Goal: Obtain resource: Obtain resource

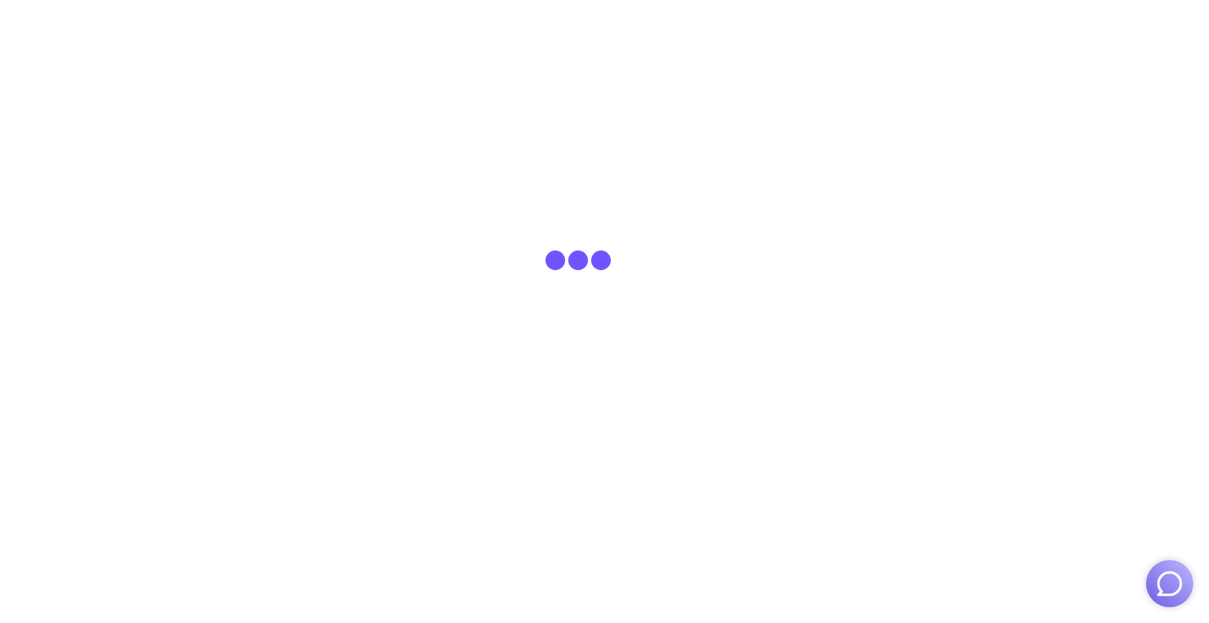
click at [612, 591] on img "button" at bounding box center [1170, 584] width 30 height 30
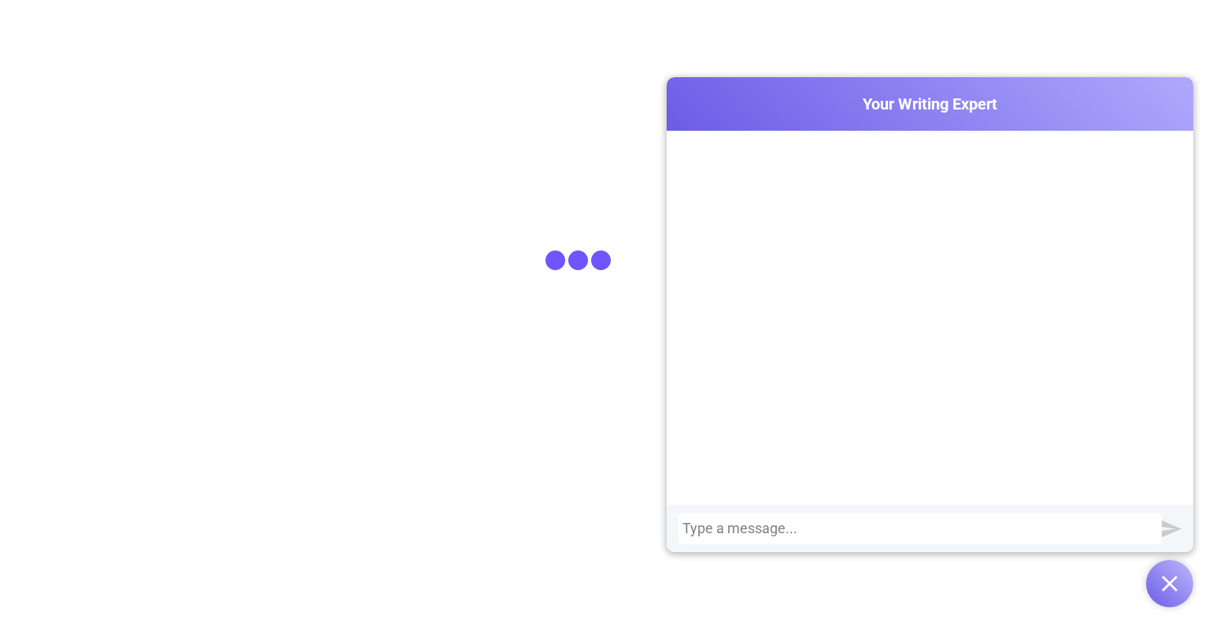
click at [612, 534] on div at bounding box center [921, 528] width 476 height 16
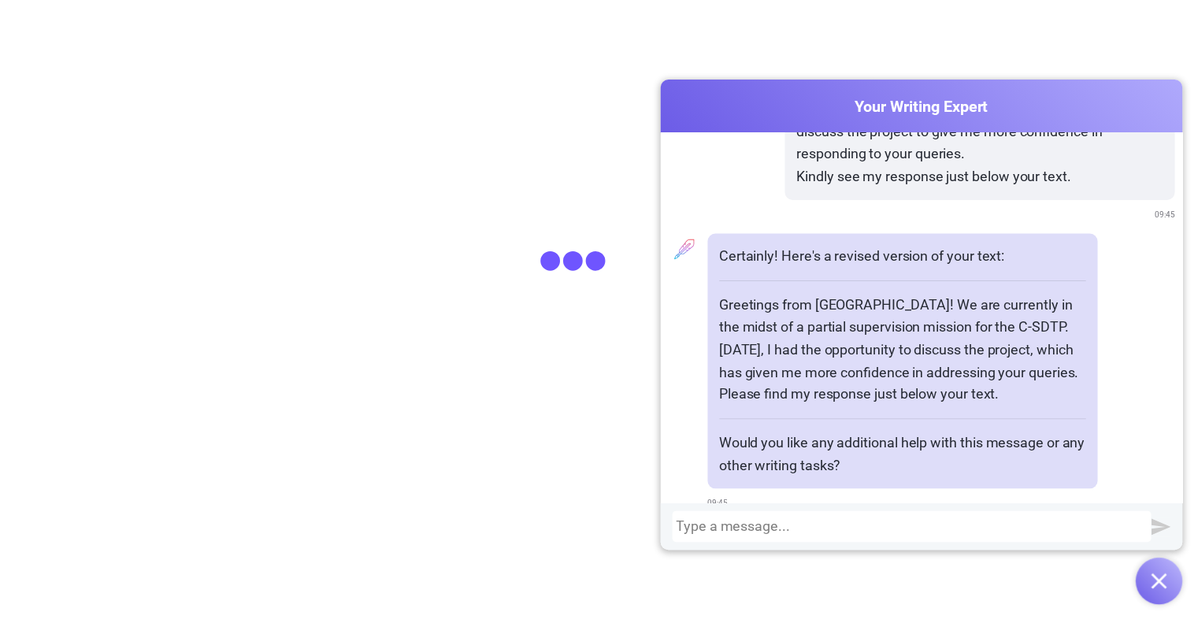
scroll to position [195, 0]
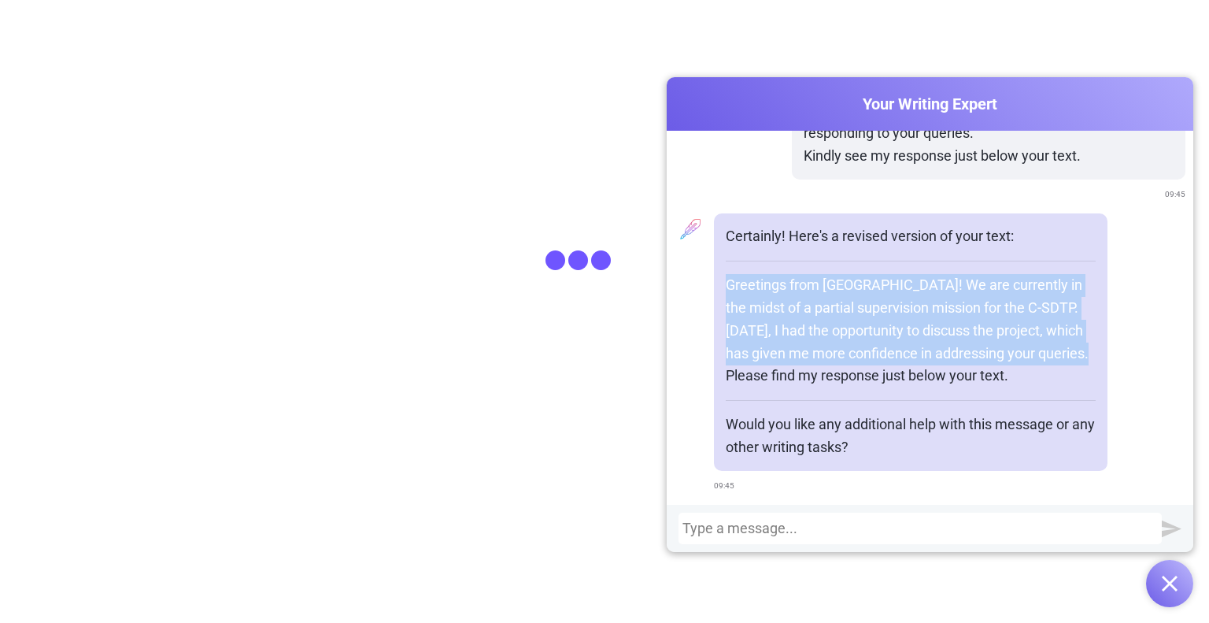
drag, startPoint x: 729, startPoint y: 280, endPoint x: 953, endPoint y: 371, distance: 241.6
click at [612, 355] on p "Greetings from Dodoma! We are currently in the midst of a partial supervision m…" at bounding box center [911, 330] width 370 height 113
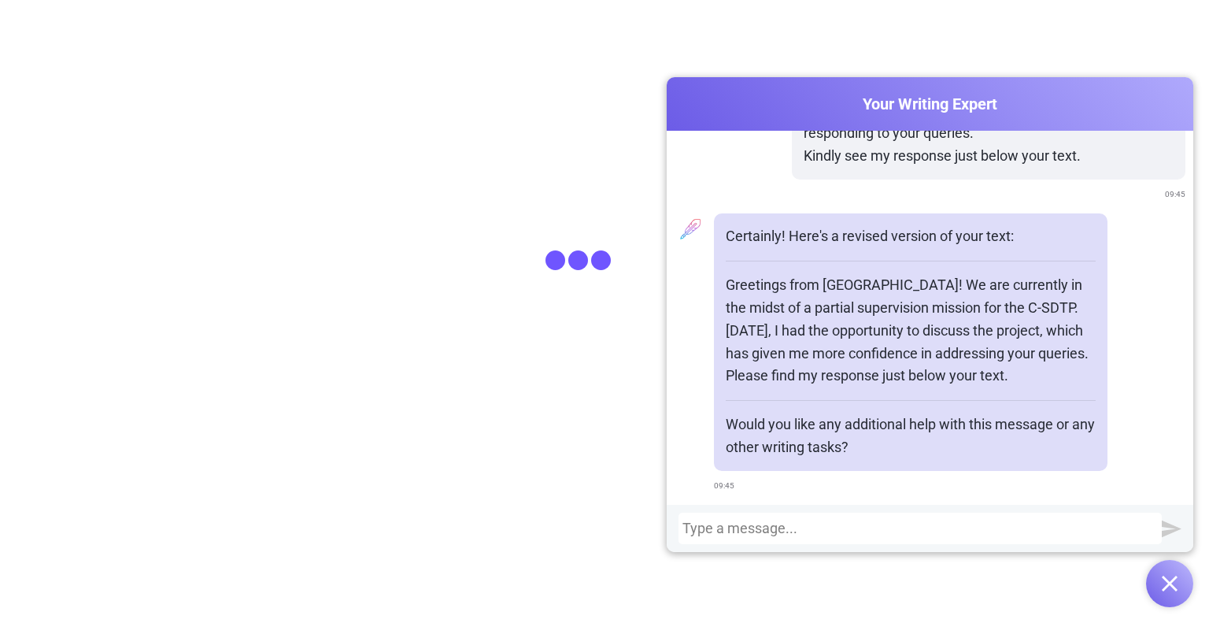
click at [612, 373] on p "Greetings from Dodoma! We are currently in the midst of a partial supervision m…" at bounding box center [911, 330] width 370 height 113
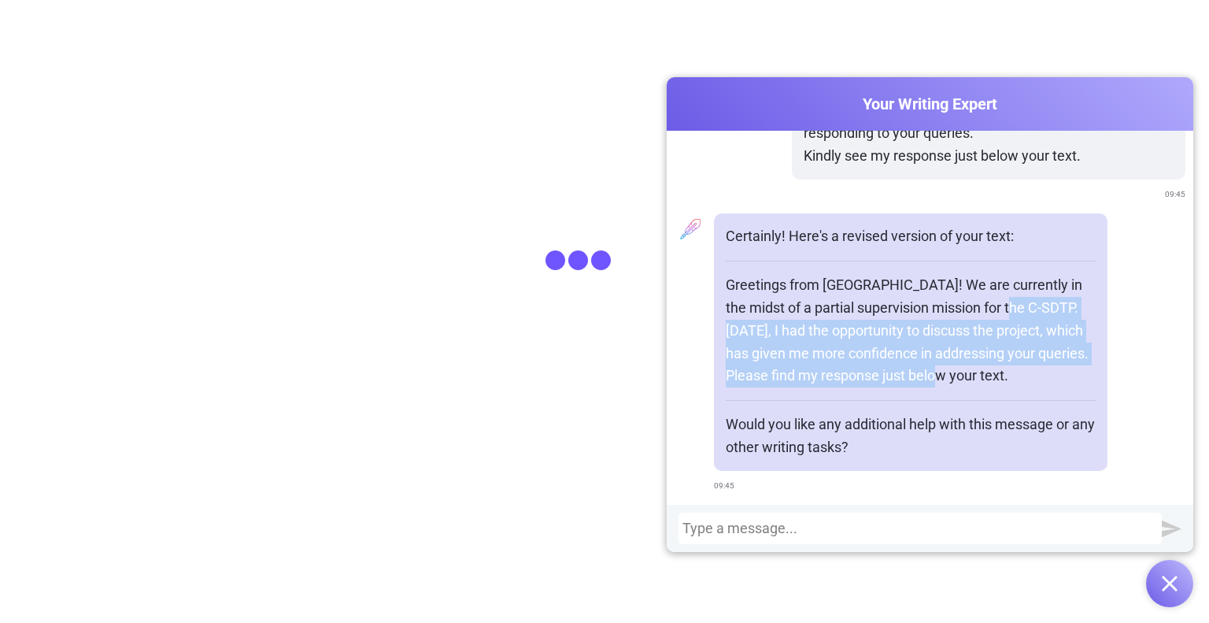
drag, startPoint x: 951, startPoint y: 380, endPoint x: 998, endPoint y: 310, distance: 83.4
click at [612, 310] on p "Greetings from Dodoma! We are currently in the midst of a partial supervision m…" at bounding box center [911, 330] width 370 height 113
copy p "Today, I had the opportunity to discuss the project, which has given me more co…"
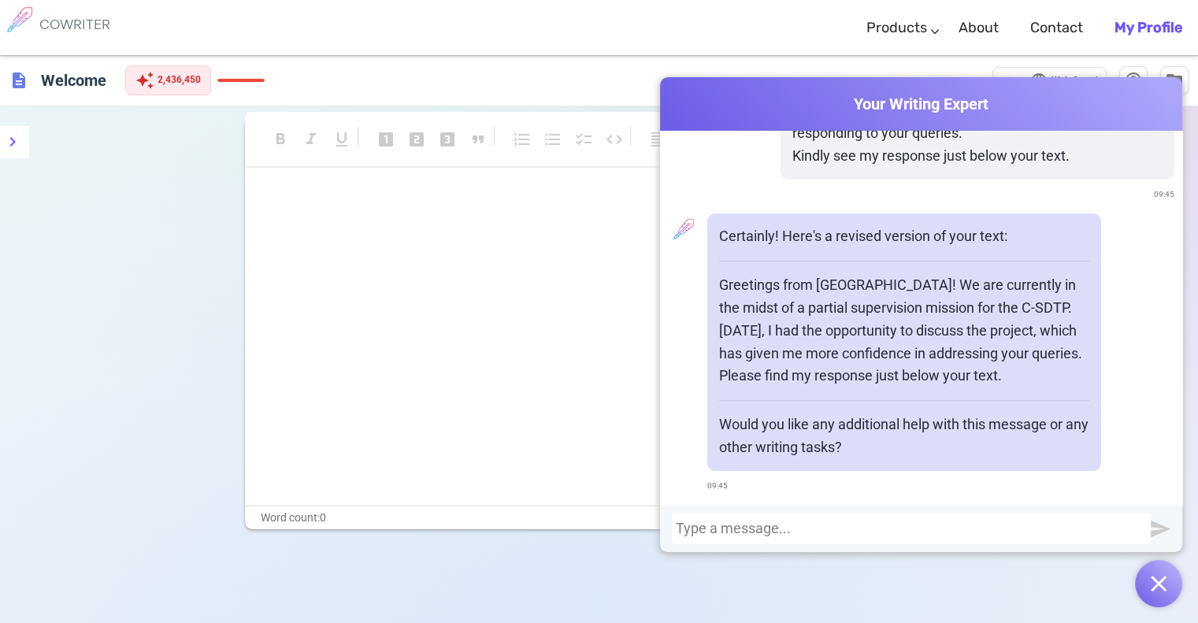
click at [612, 524] on div at bounding box center [911, 528] width 471 height 16
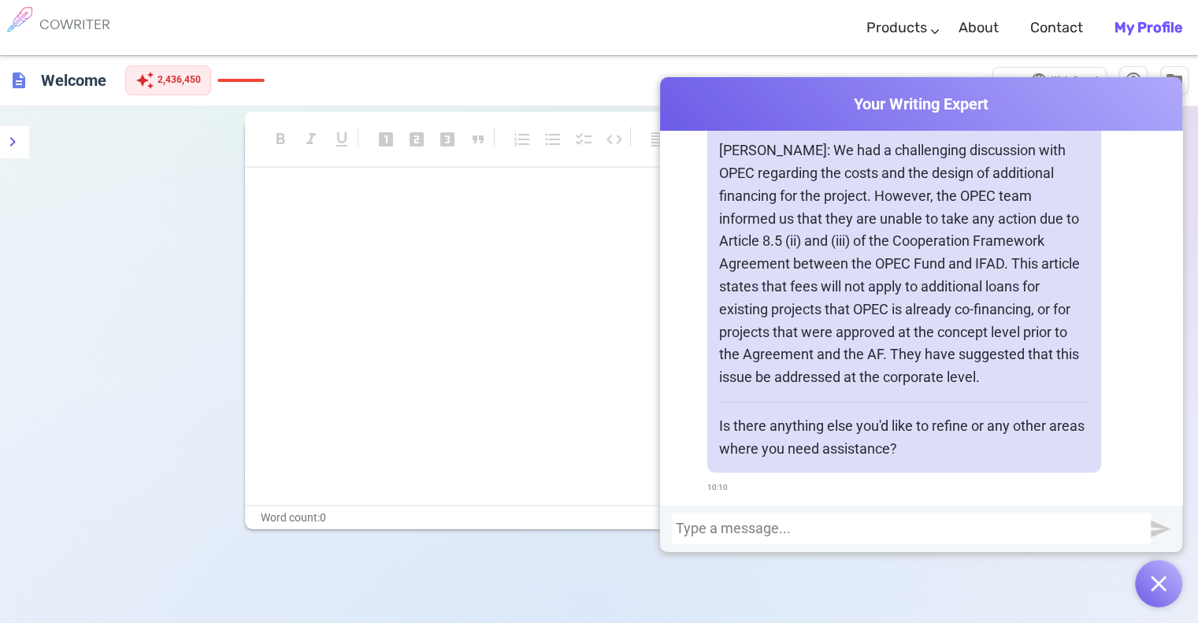
scroll to position [998, 0]
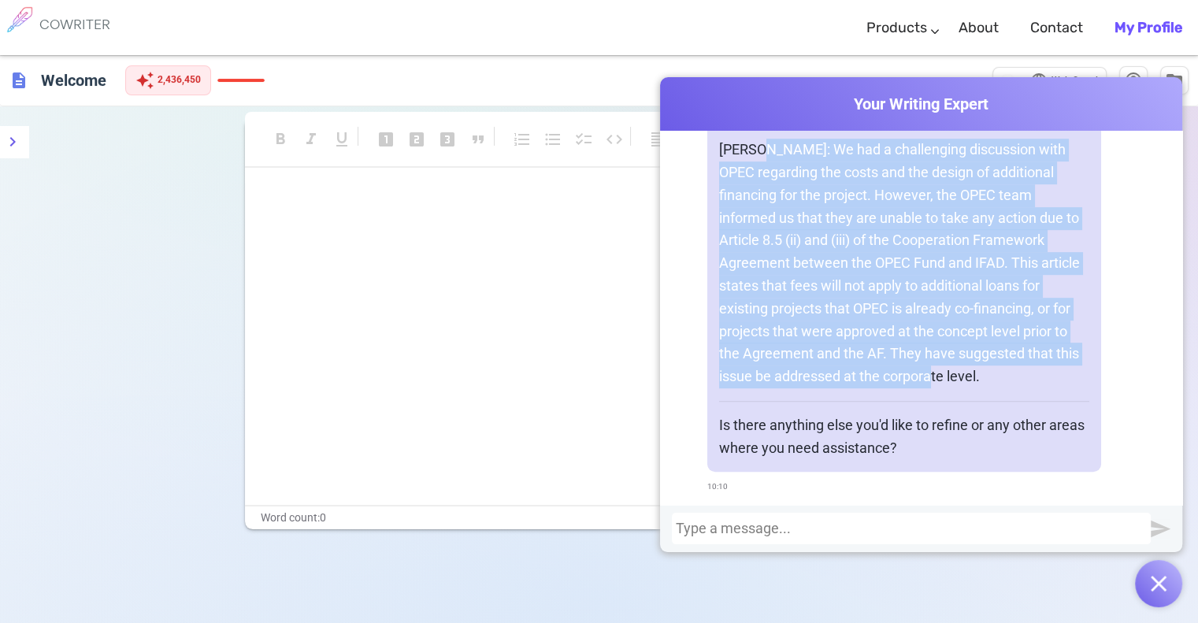
drag, startPoint x: 825, startPoint y: 380, endPoint x: 750, endPoint y: 150, distance: 241.3
click at [612, 150] on p "Seth: We had a challenging discussion with OPEC regarding the costs and the des…" at bounding box center [904, 264] width 370 height 250
copy p "We had a challenging discussion with OPEC regarding the costs and the design of…"
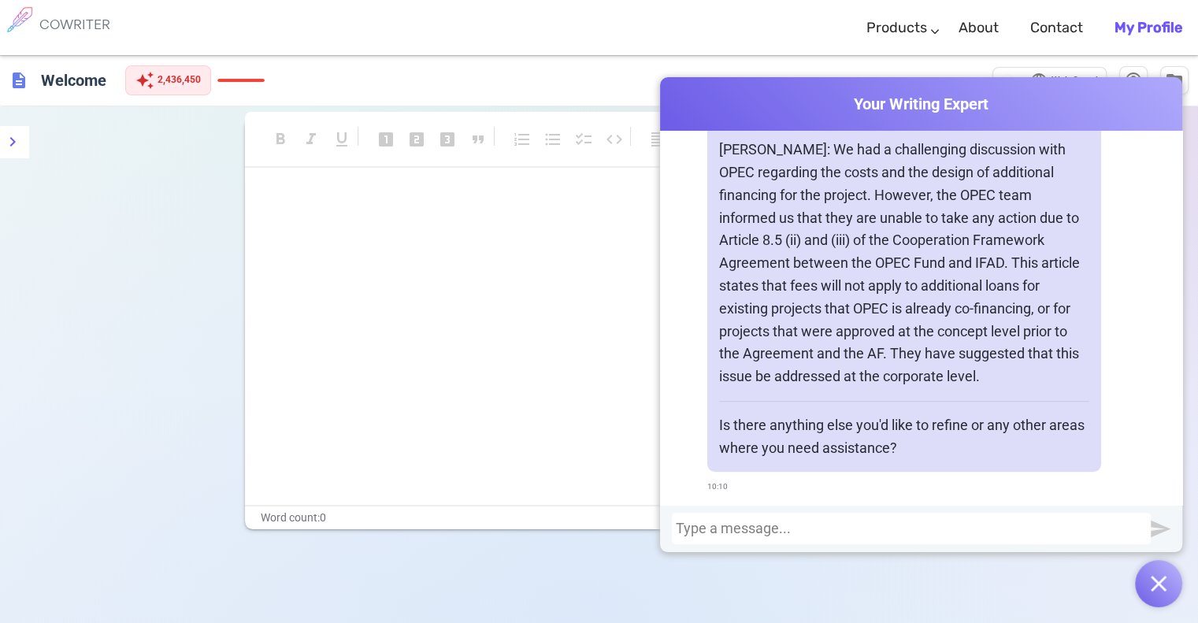
click at [612, 528] on div at bounding box center [911, 528] width 471 height 16
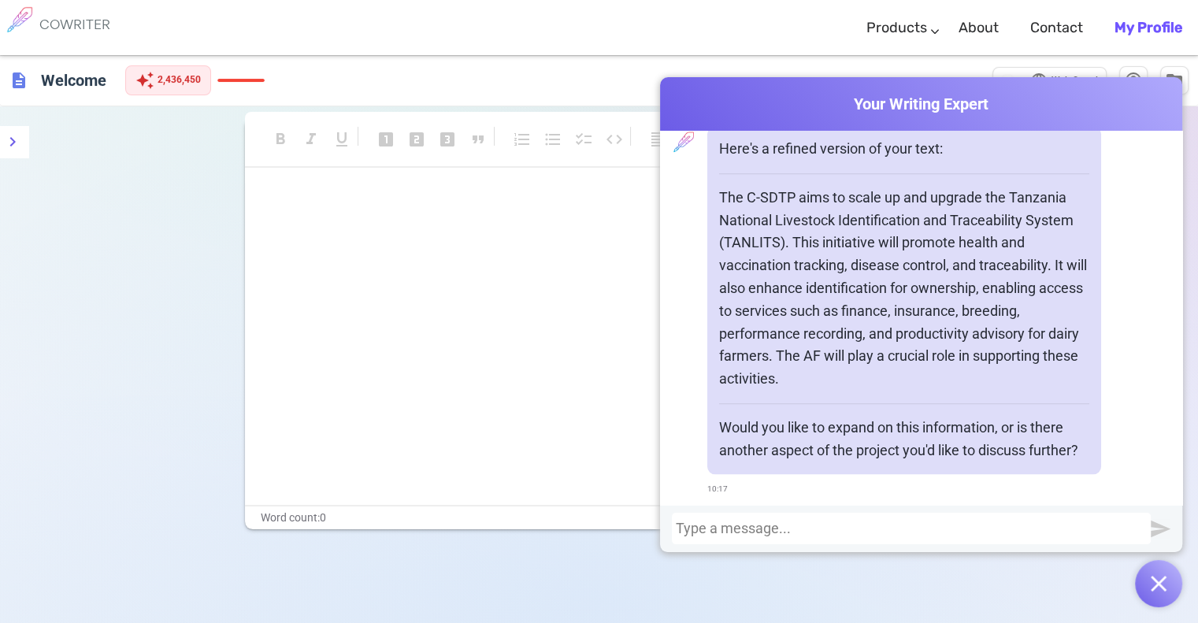
scroll to position [1687, 0]
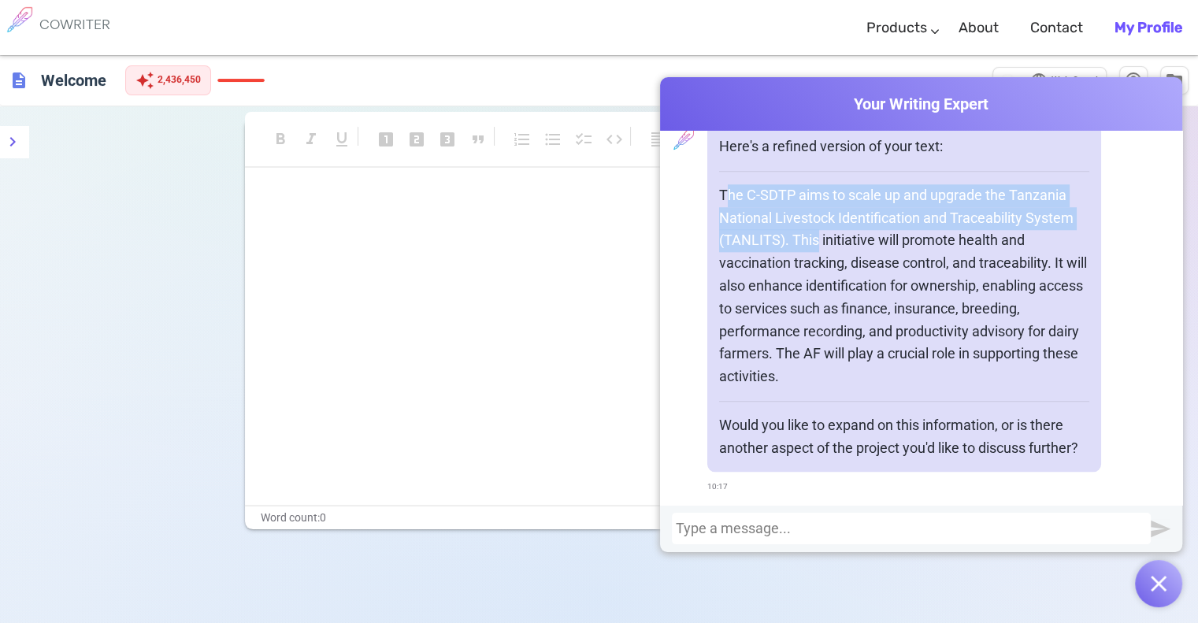
drag, startPoint x: 720, startPoint y: 189, endPoint x: 811, endPoint y: 242, distance: 104.8
click at [612, 242] on p "The C-SDTP aims to scale up and upgrade the Tanzania National Livestock Identif…" at bounding box center [904, 286] width 370 height 204
click at [612, 182] on div "Here's a refined version of your text: The C-SDTP aims to scale up and upgrade …" at bounding box center [904, 298] width 394 height 348
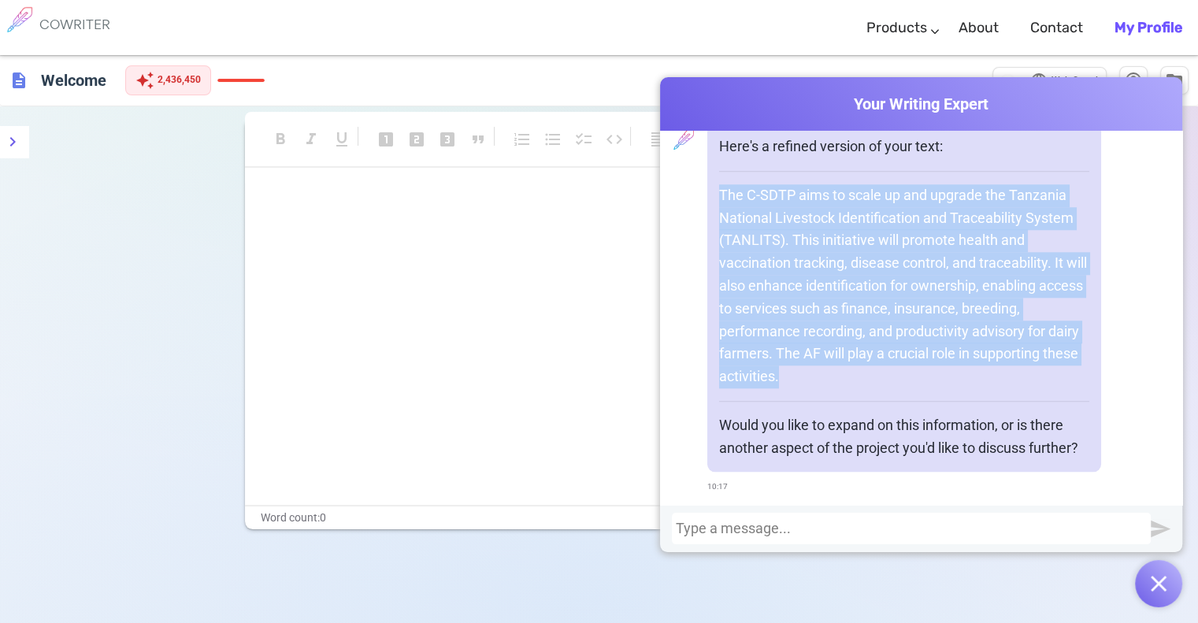
drag, startPoint x: 713, startPoint y: 188, endPoint x: 891, endPoint y: 369, distance: 253.3
click at [612, 369] on p "The C-SDTP aims to scale up and upgrade the Tanzania National Livestock Identif…" at bounding box center [904, 286] width 370 height 204
copy p "The C-SDTP aims to scale up and upgrade the Tanzania National Livestock Identif…"
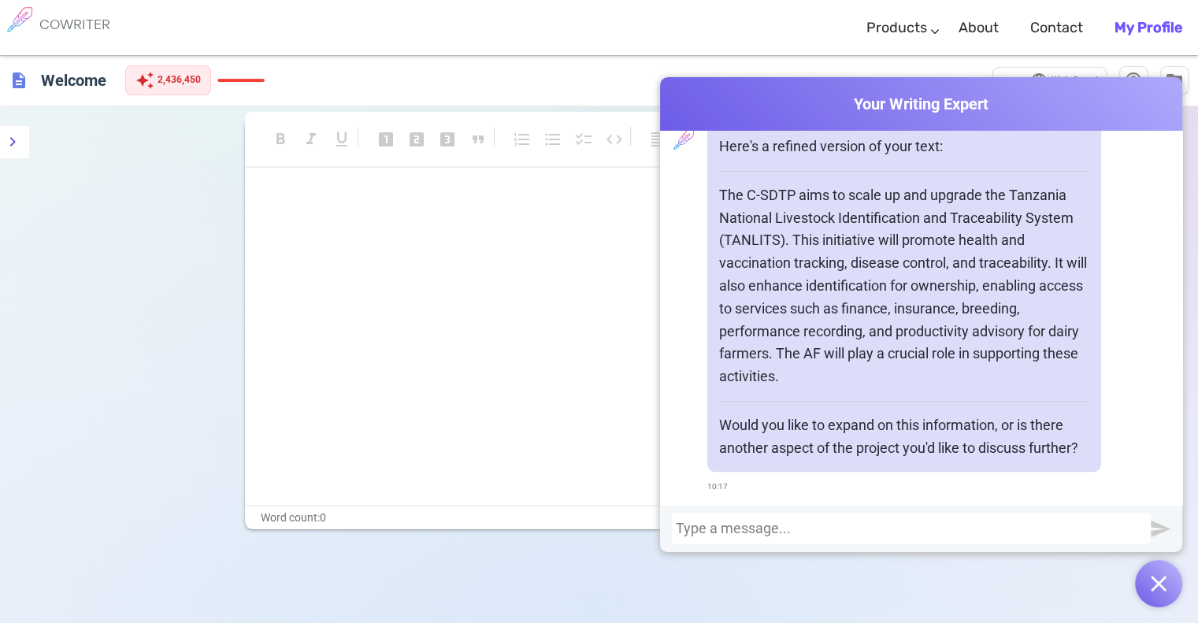
click at [612, 531] on div at bounding box center [911, 528] width 471 height 16
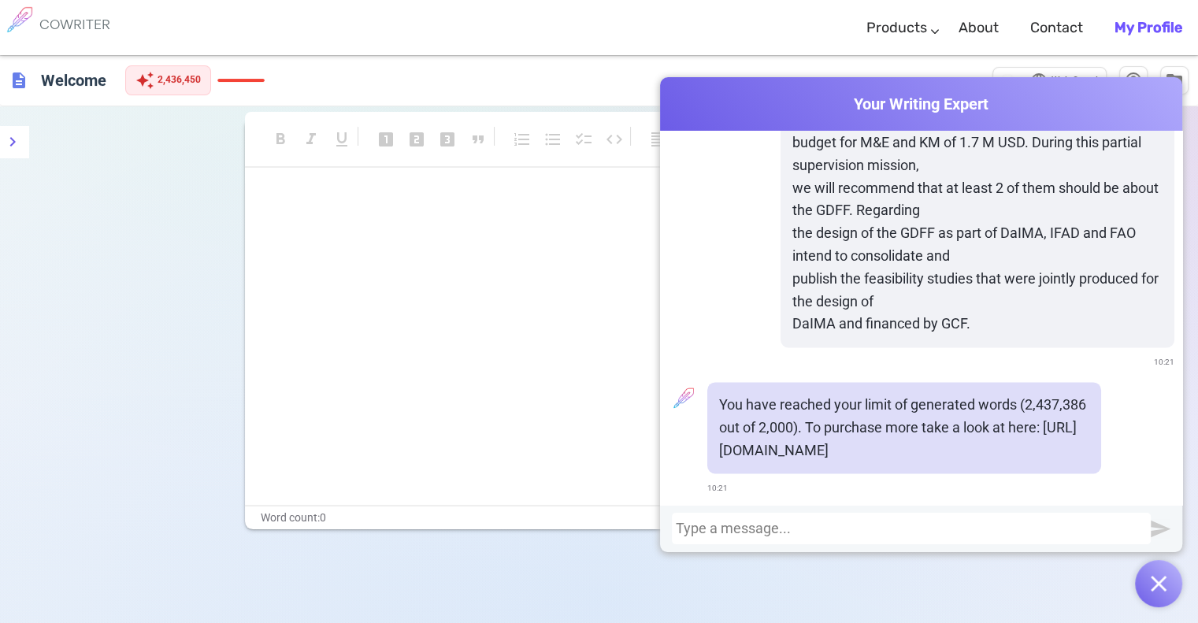
scroll to position [2121, 0]
drag, startPoint x: 932, startPoint y: 443, endPoint x: 709, endPoint y: 449, distance: 222.9
click at [612, 449] on div "You have reached your limit of generated words (2,437,386 out of 2,000). To pur…" at bounding box center [904, 425] width 394 height 91
copy p "https://cowriter.org/about#pricing"
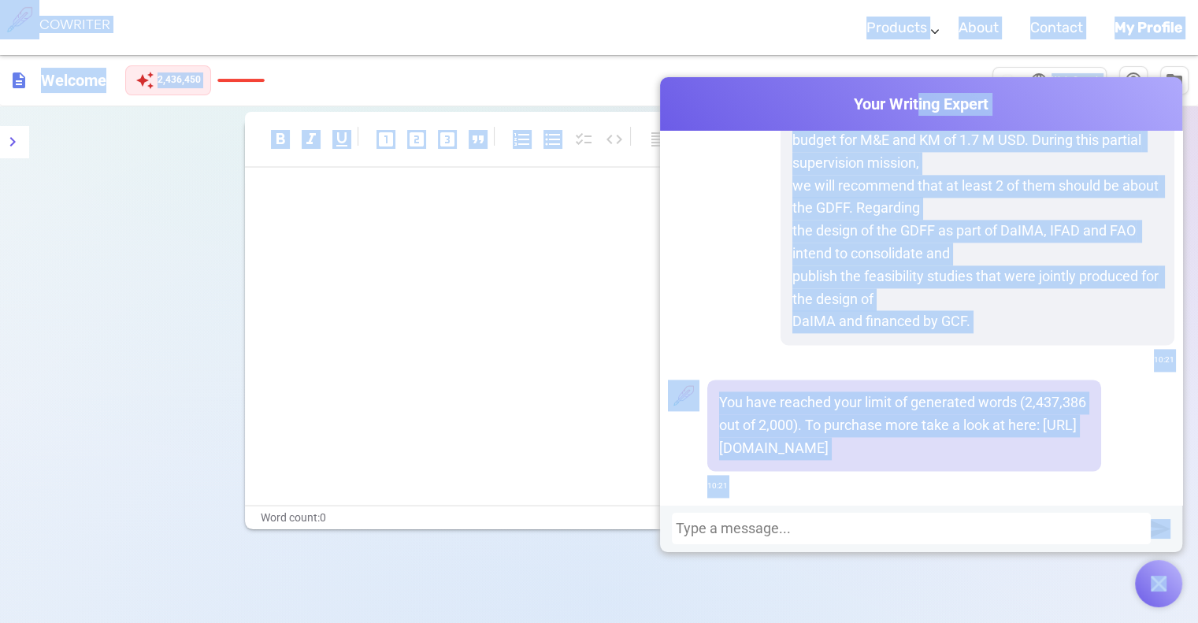
drag, startPoint x: 917, startPoint y: 98, endPoint x: 566, endPoint y: 150, distance: 354.2
click at [566, 150] on div "Cowriter Your Writing Expert correct this: Greetings from Dodoma where we are c…" at bounding box center [599, 392] width 1198 height 674
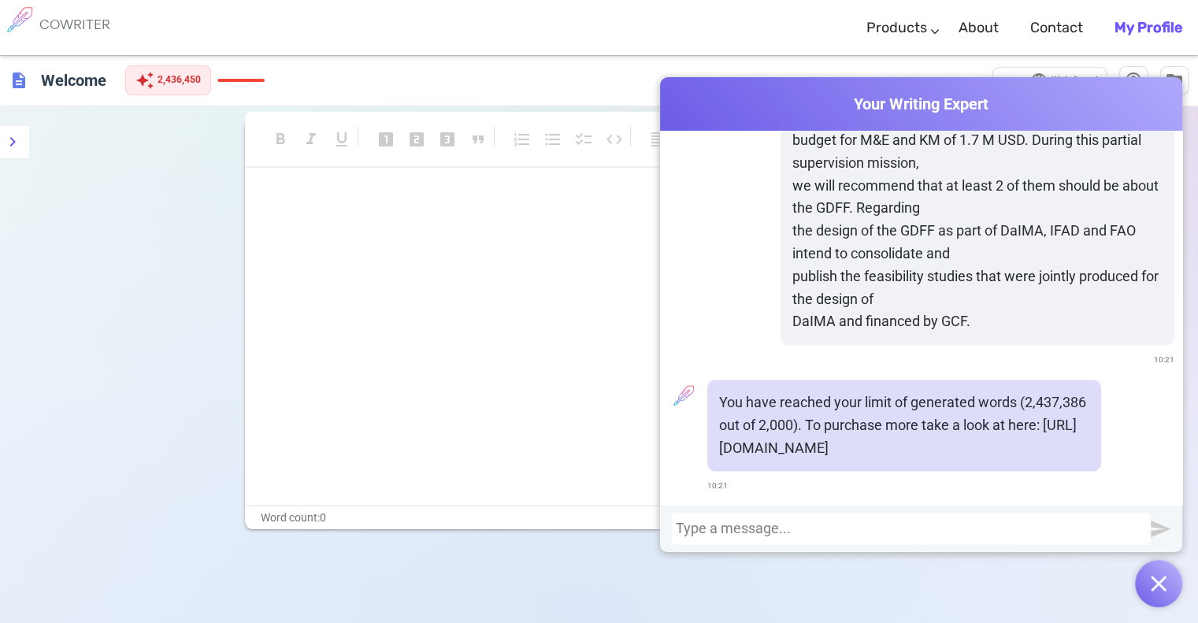
click at [583, 244] on div "﻿ ﻿ ﻿" at bounding box center [599, 244] width 669 height 109
click at [612, 578] on img "button" at bounding box center [1158, 584] width 16 height 16
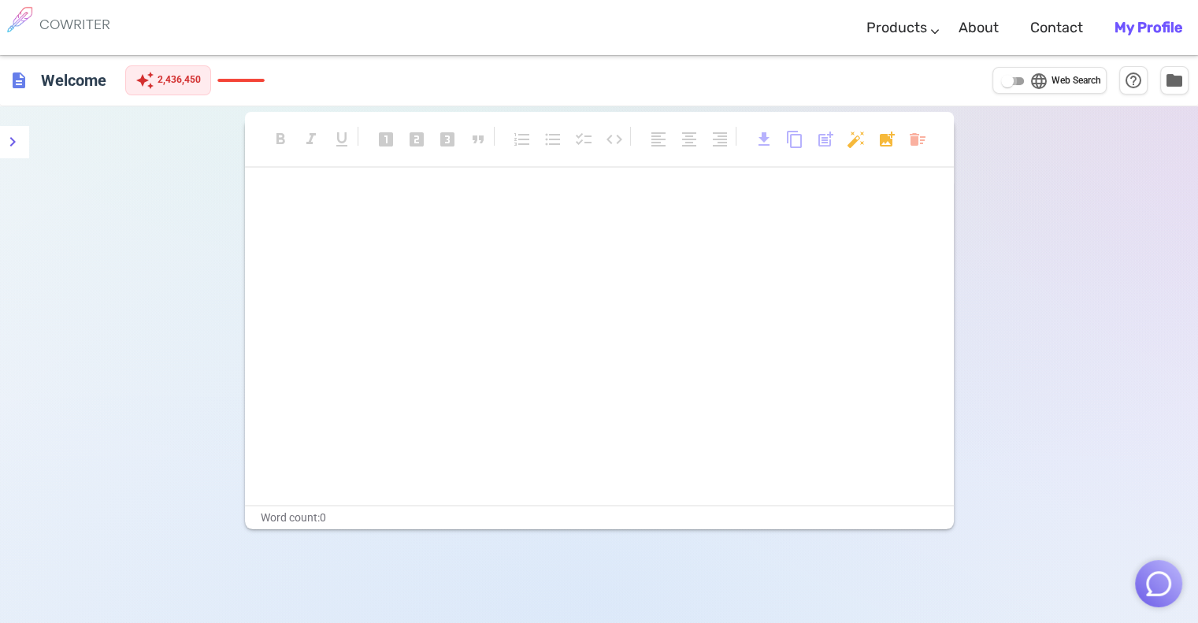
click at [612, 82] on input "language Web Search" at bounding box center [1007, 81] width 57 height 19
checkbox input "true"
click at [612, 27] on link "About" at bounding box center [978, 28] width 40 height 46
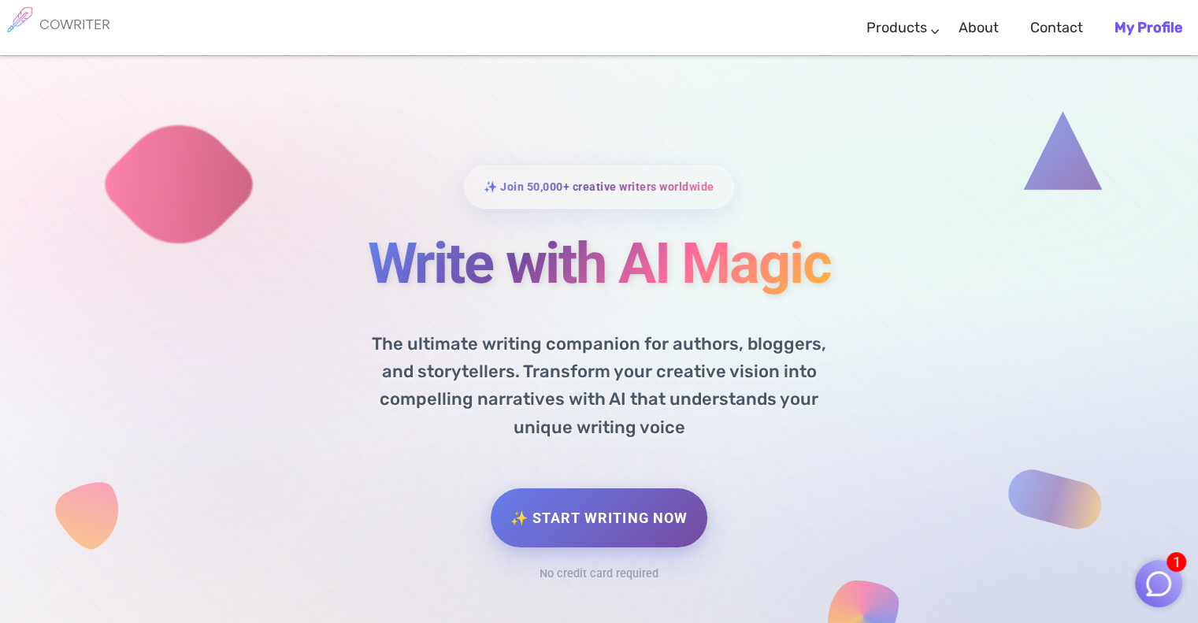
click at [1144, 25] on b "My Profile" at bounding box center [1148, 27] width 68 height 17
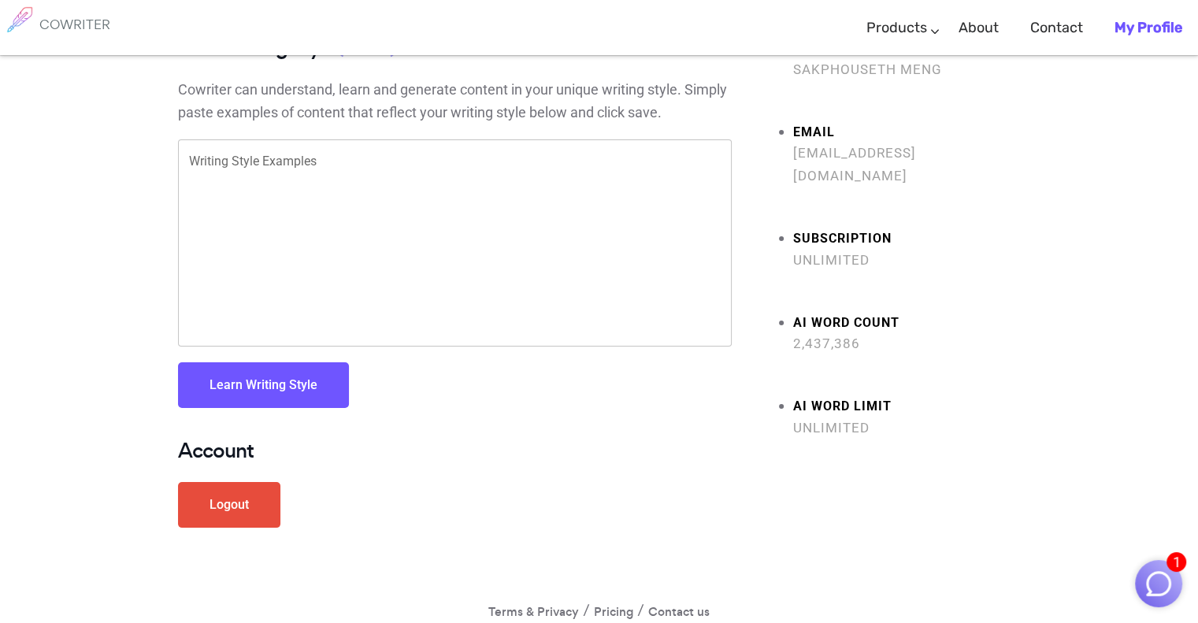
scroll to position [77, 0]
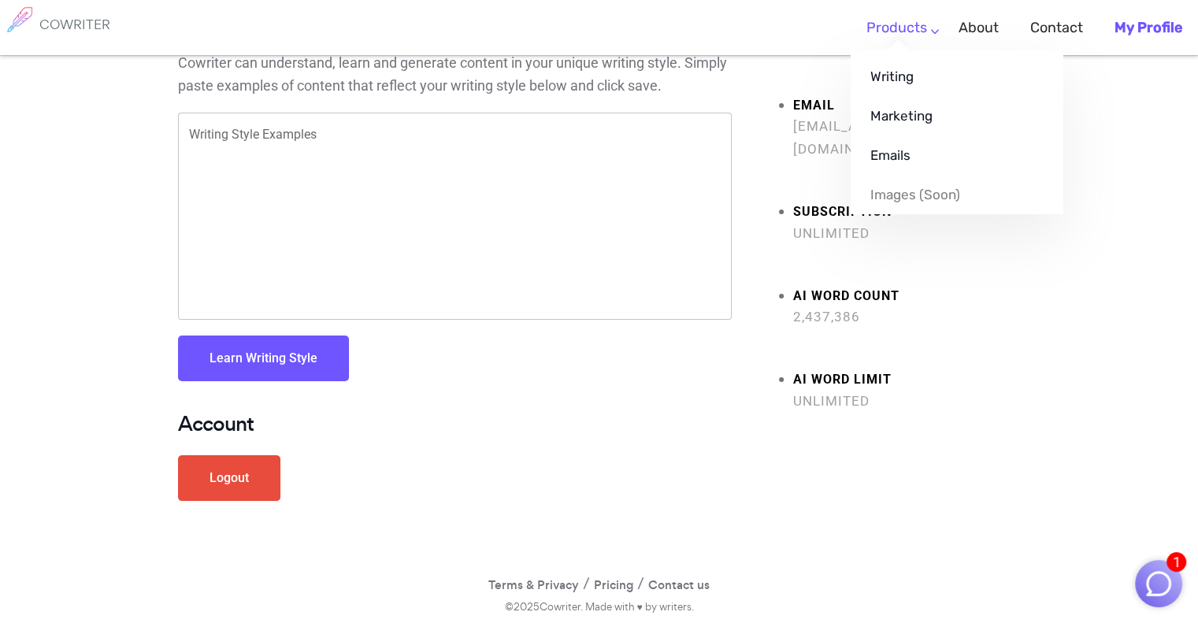
click at [929, 21] on li "Products Writing Marketing Emails Images (soon)" at bounding box center [896, 28] width 92 height 46
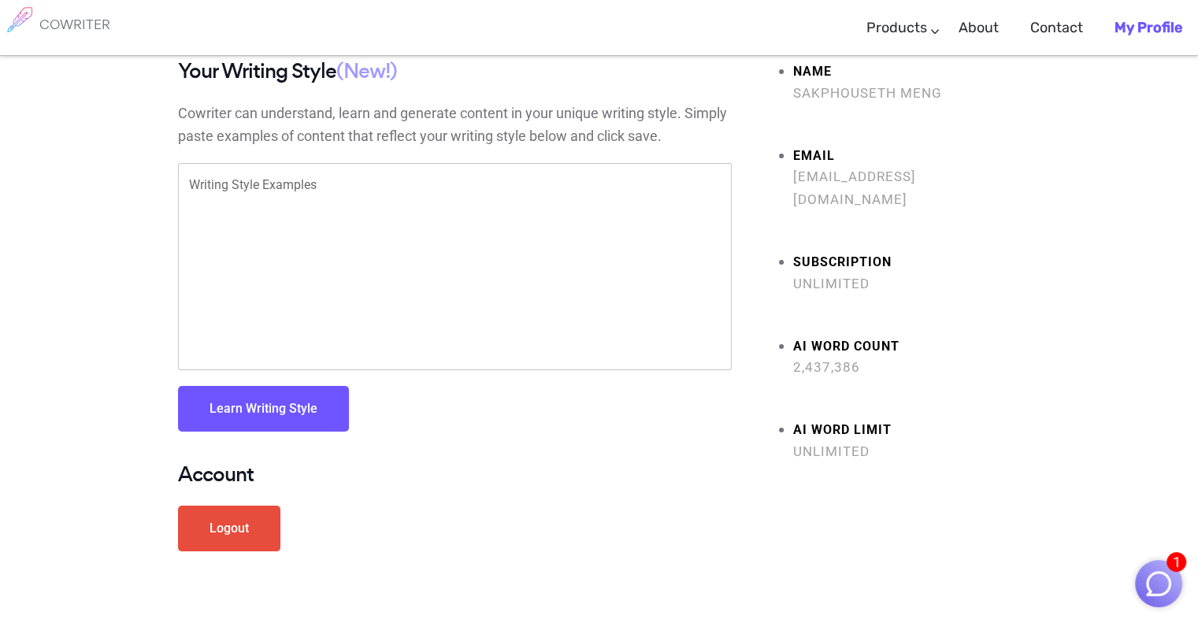
scroll to position [0, 0]
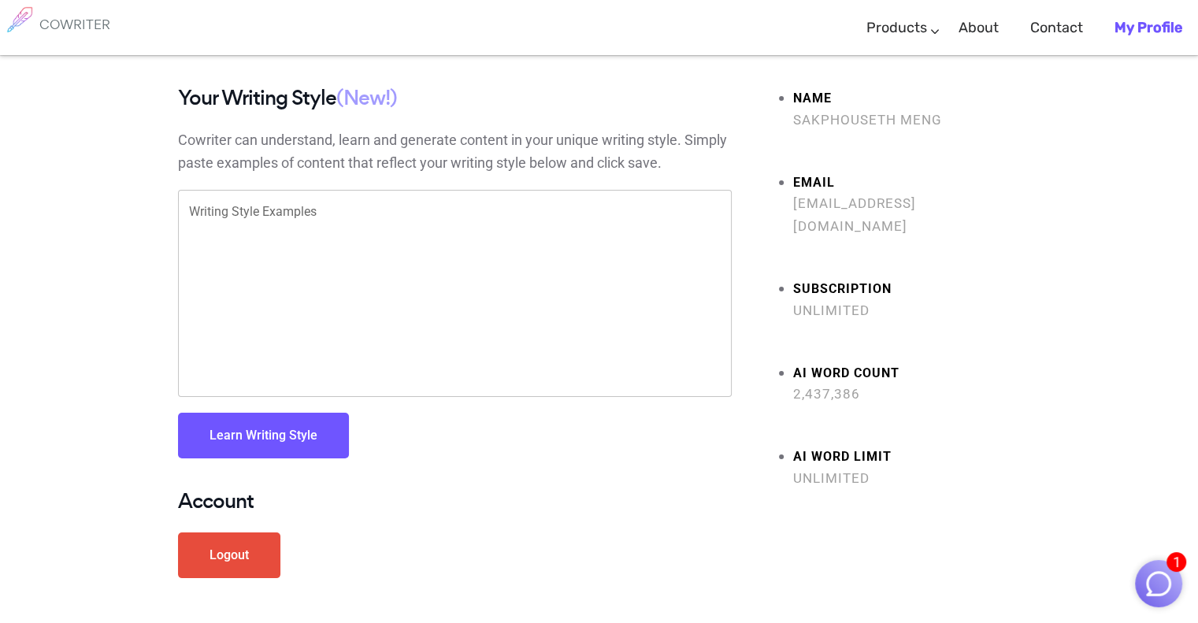
click at [1145, 575] on img "button" at bounding box center [1158, 584] width 30 height 30
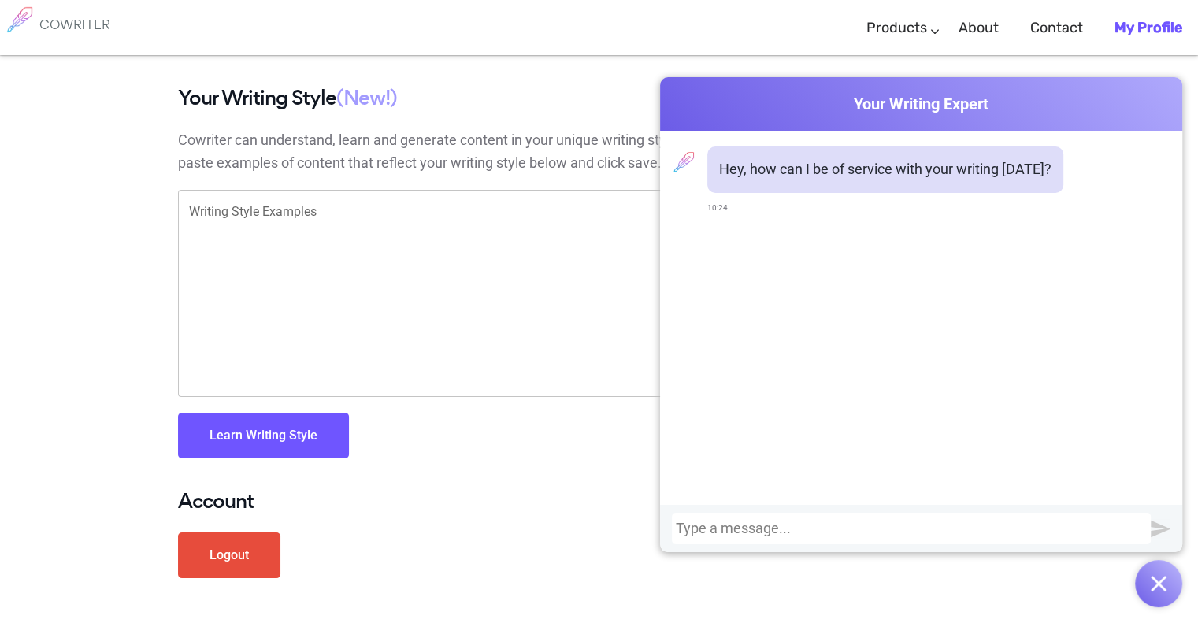
click at [998, 520] on div at bounding box center [911, 528] width 471 height 16
drag, startPoint x: 951, startPoint y: 529, endPoint x: 649, endPoint y: 533, distance: 302.4
click at [649, 533] on div "Cowriter Your Writing Expert Hey, how can I be of service with your writing tod…" at bounding box center [599, 377] width 1198 height 645
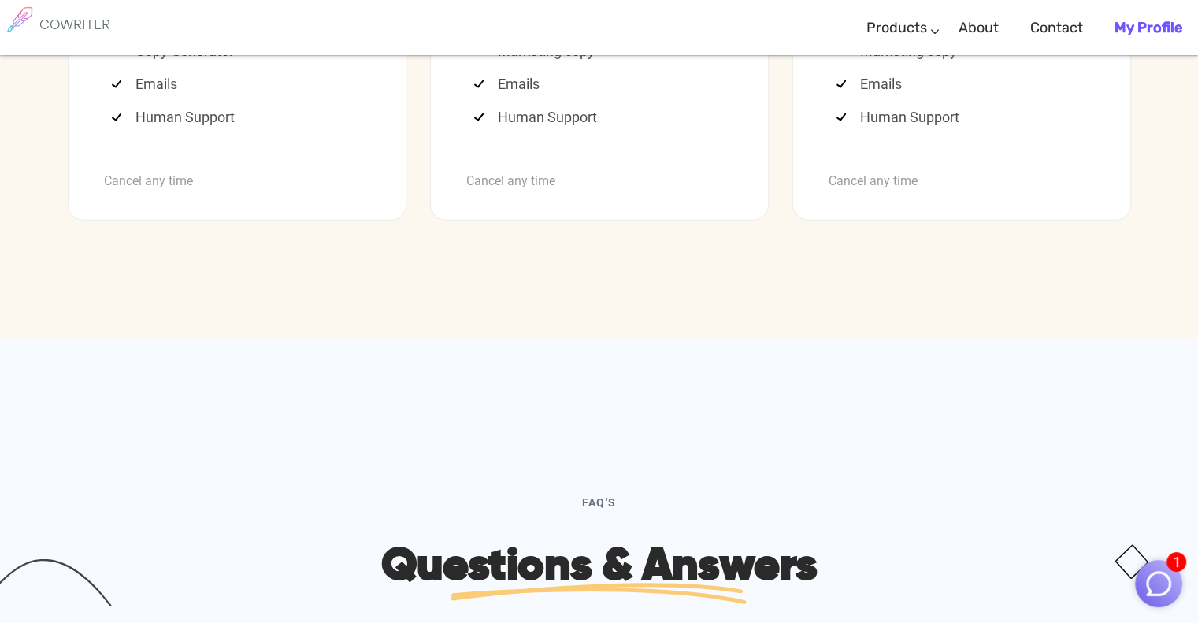
scroll to position [4461, 0]
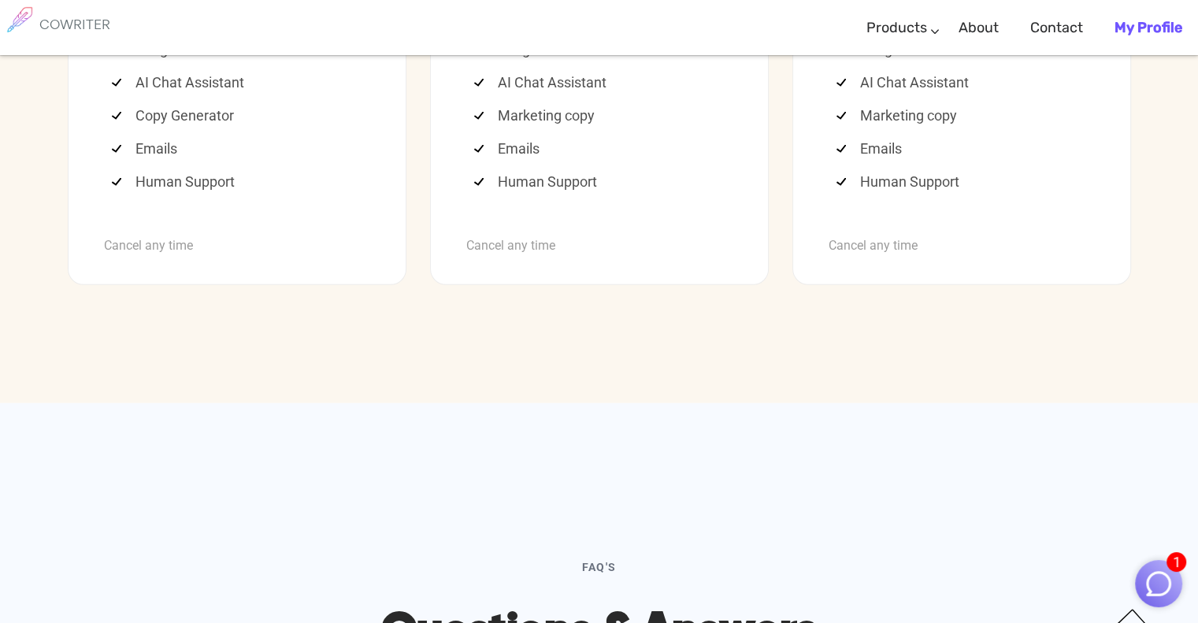
scroll to position [4362, 0]
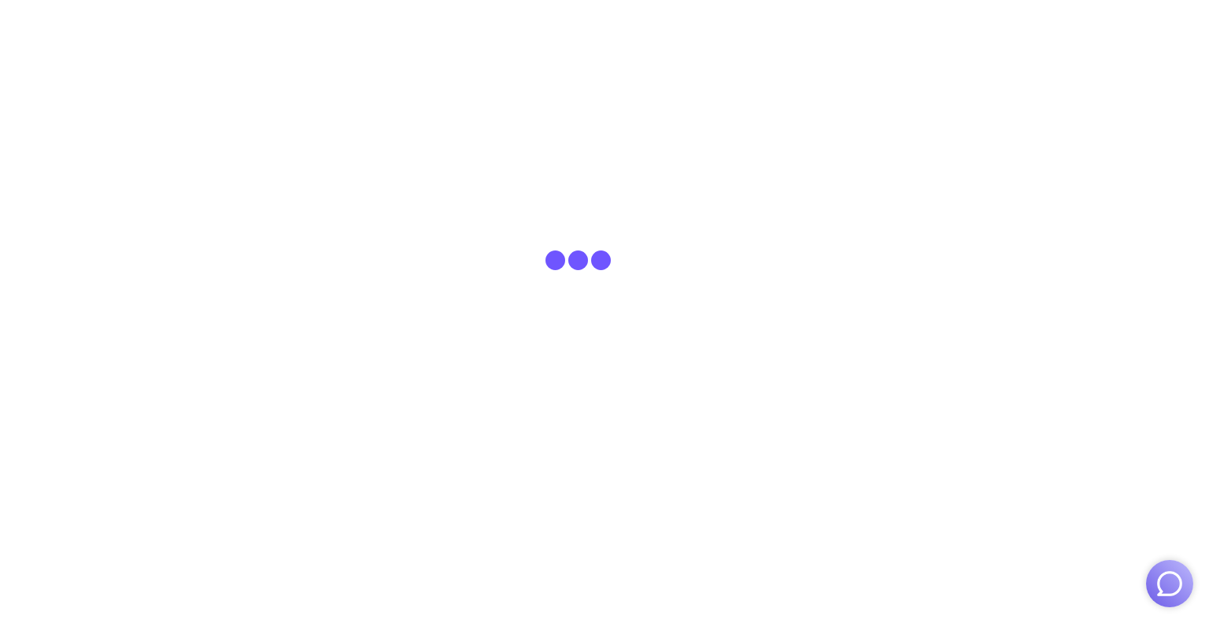
click at [1168, 580] on img "button" at bounding box center [1170, 584] width 30 height 30
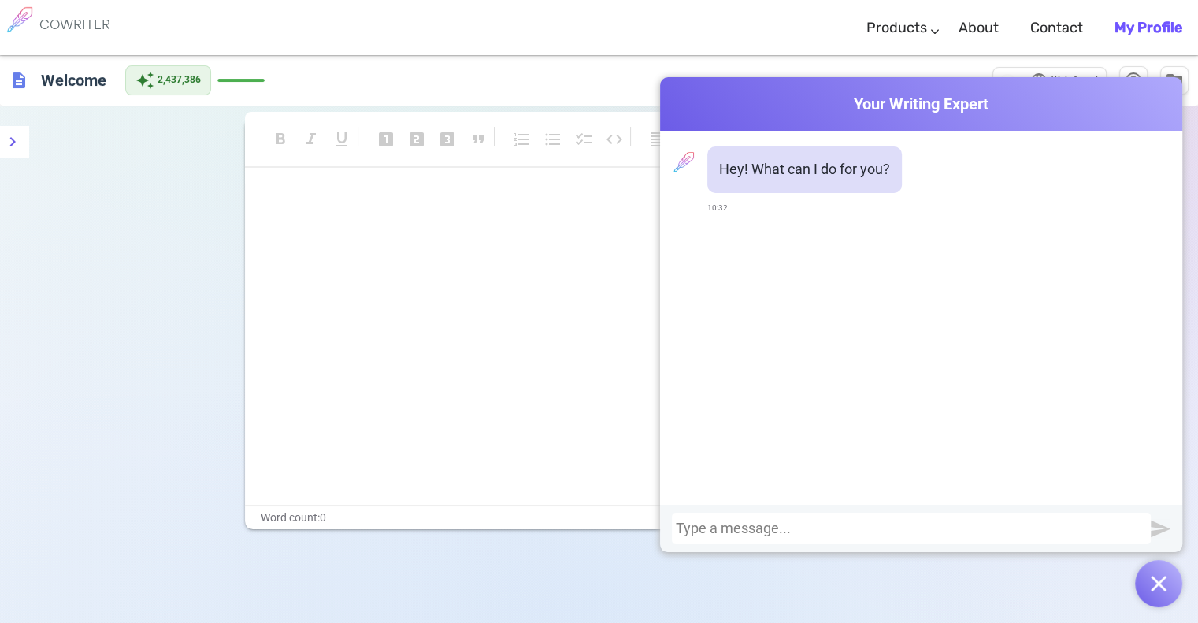
click at [1161, 582] on img "button" at bounding box center [1158, 584] width 16 height 16
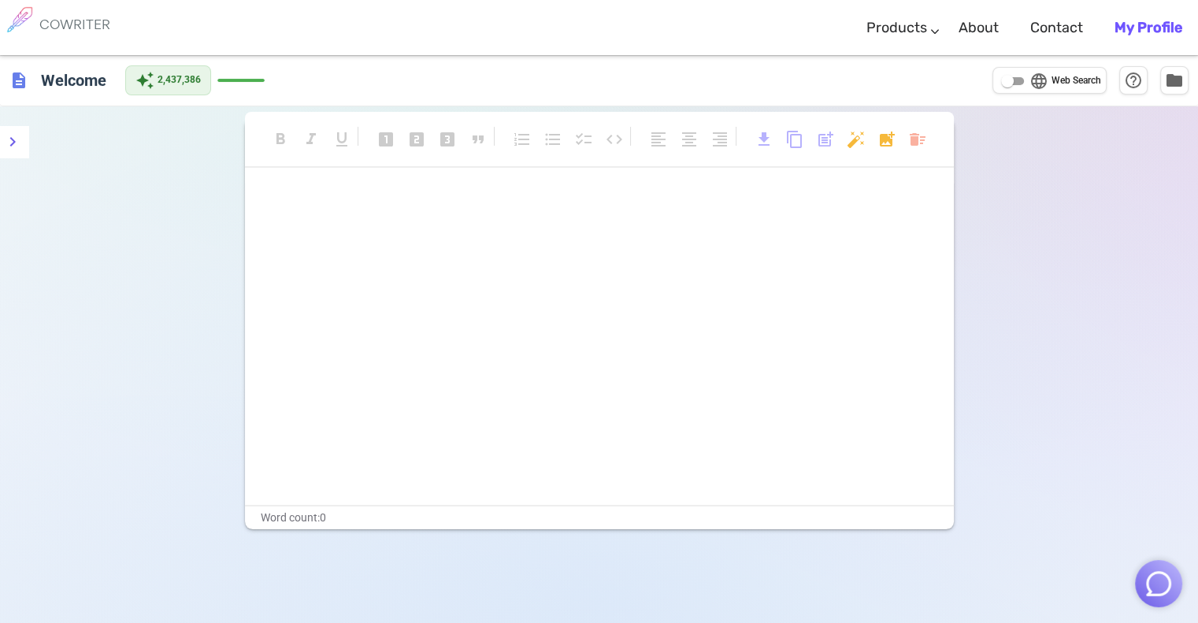
click at [1006, 83] on input "language Web Search" at bounding box center [1007, 81] width 57 height 19
checkbox input "true"
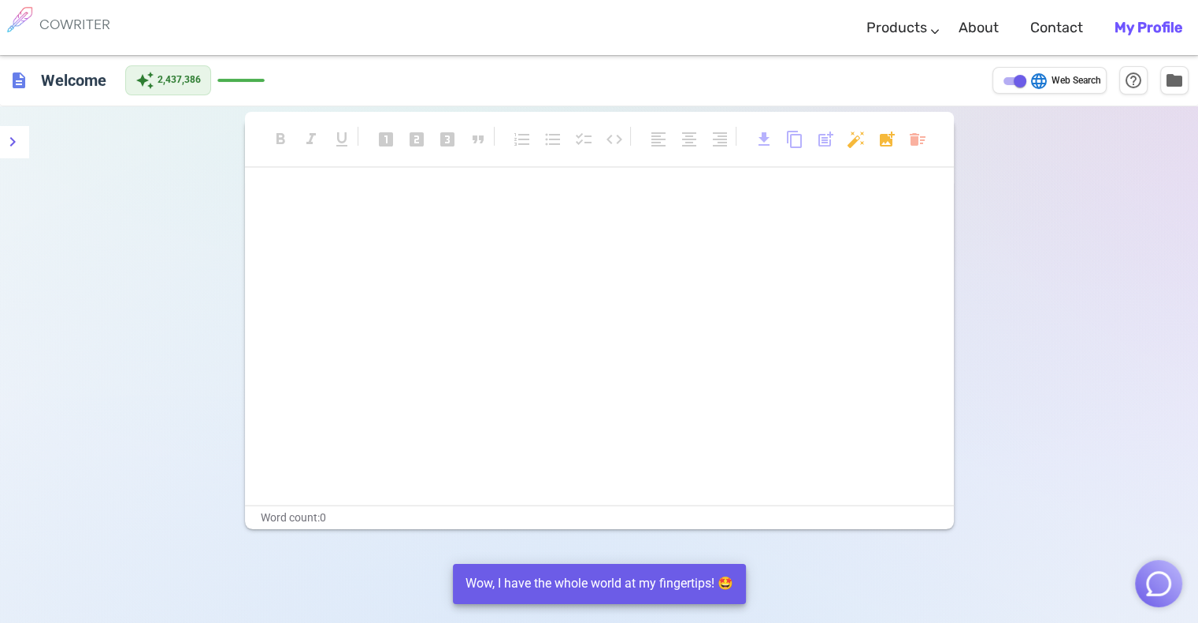
click at [1153, 583] on img "button" at bounding box center [1158, 584] width 30 height 30
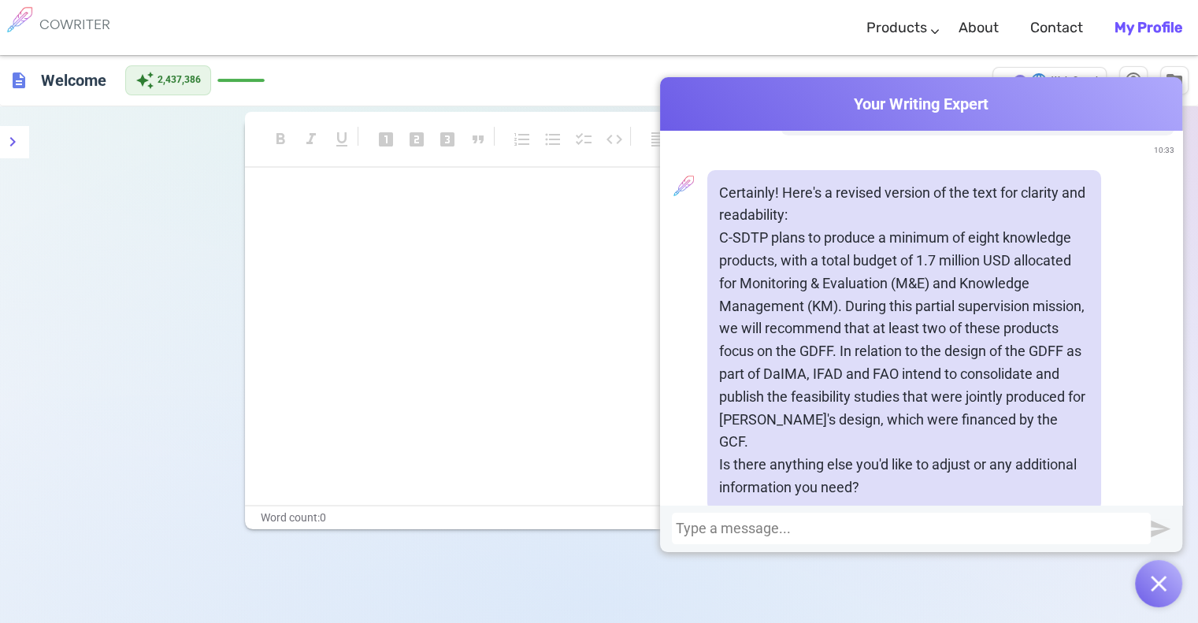
scroll to position [383, 0]
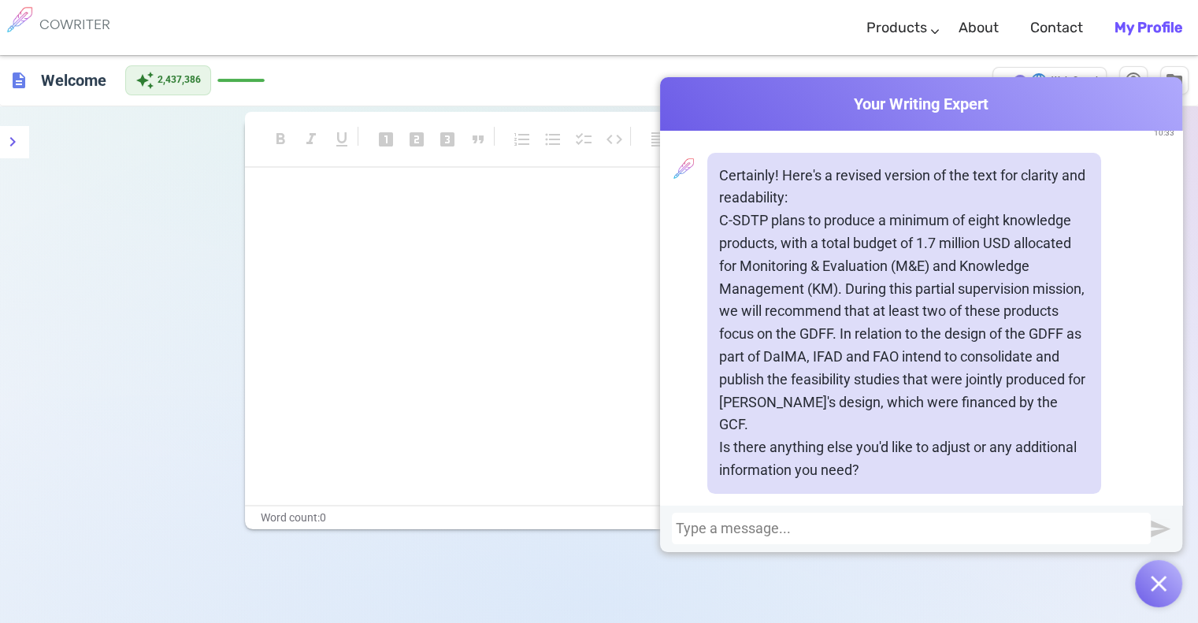
click at [922, 520] on div at bounding box center [911, 528] width 471 height 16
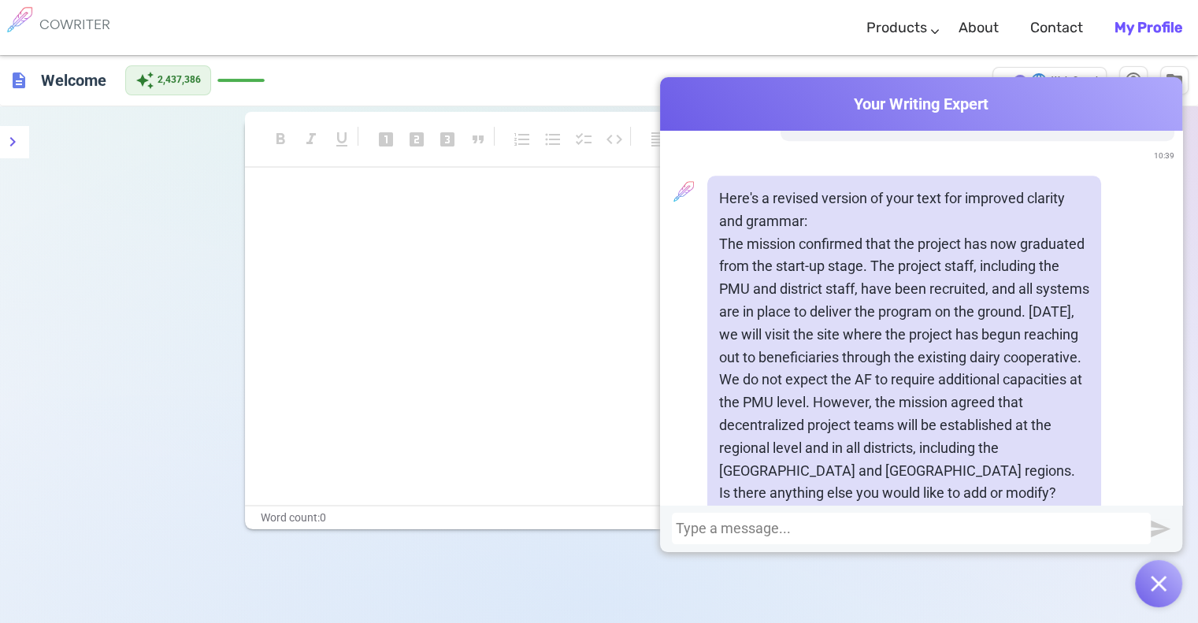
scroll to position [1156, 0]
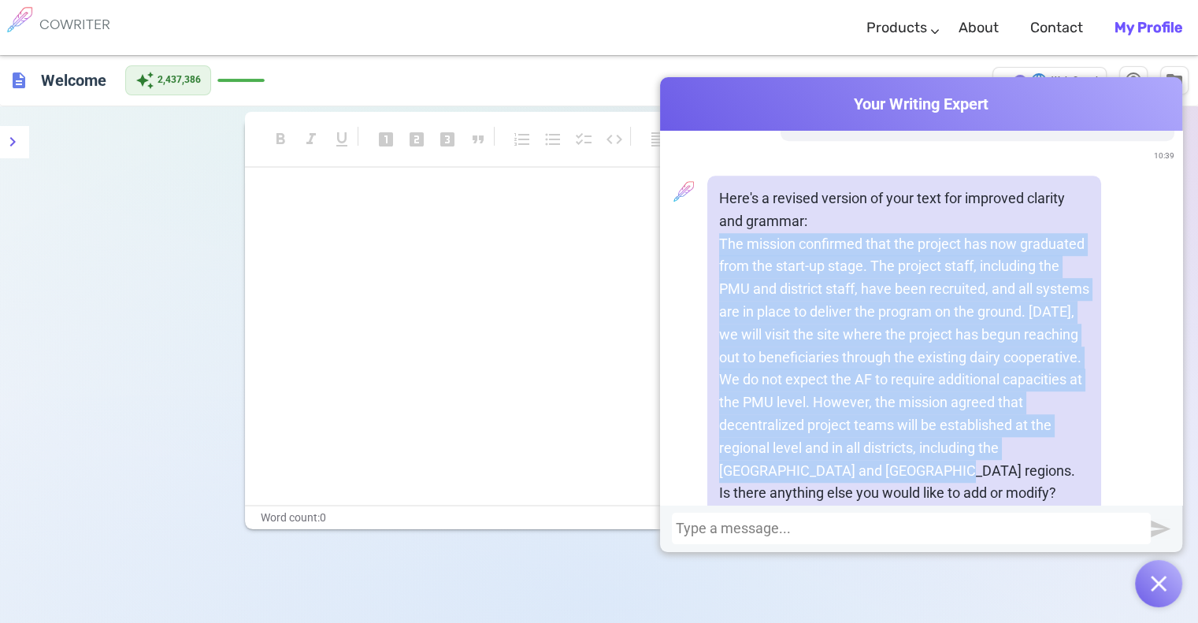
drag, startPoint x: 715, startPoint y: 197, endPoint x: 1046, endPoint y: 420, distance: 398.8
click at [1046, 420] on p "The mission confirmed that the project has now graduated from the start-up stag…" at bounding box center [904, 358] width 370 height 250
copy p "The mission confirmed that the project has now graduated from the start-up stag…"
